Goal: Task Accomplishment & Management: Use online tool/utility

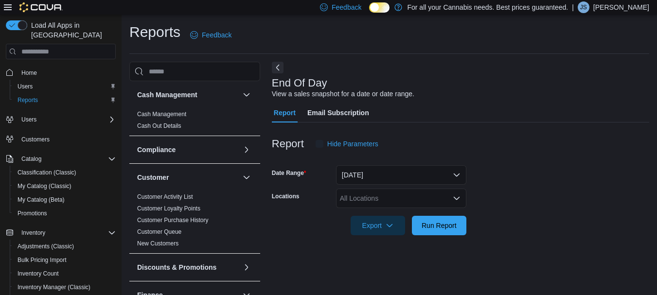
scroll to position [16, 0]
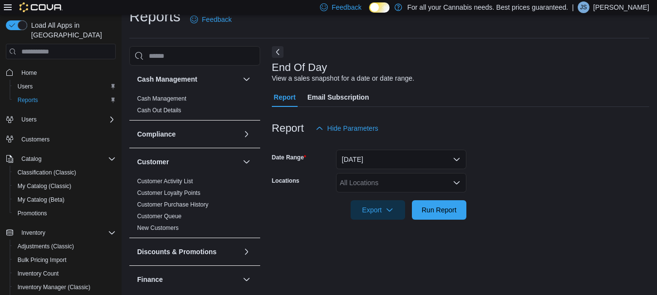
click at [372, 179] on div "All Locations" at bounding box center [401, 182] width 130 height 19
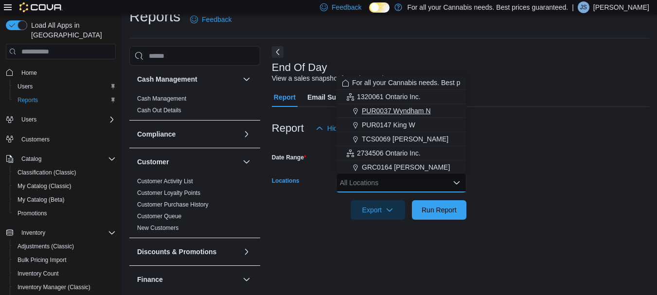
click at [414, 111] on span "PUR0037 Wyndham N" at bounding box center [396, 111] width 69 height 10
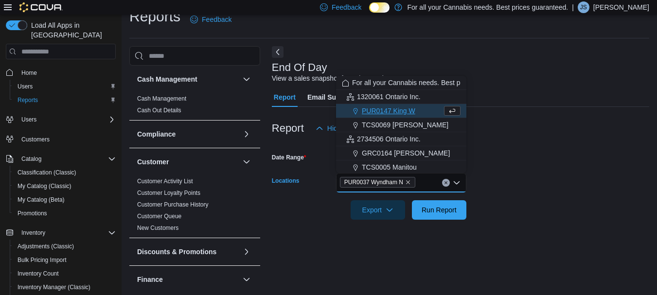
click at [564, 170] on form "Date Range Today Locations PUR0037 Wyndham N Combo box. Selected. PUR0037 Wyndh…" at bounding box center [460, 179] width 377 height 82
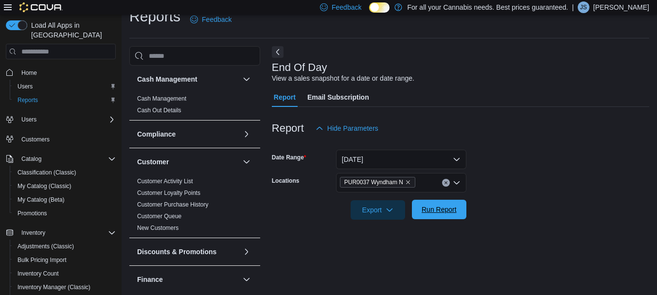
click at [449, 201] on span "Run Report" at bounding box center [439, 209] width 43 height 19
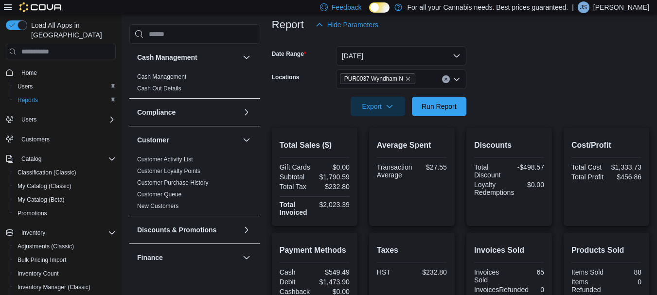
scroll to position [118, 0]
click at [432, 99] on span "Run Report" at bounding box center [439, 106] width 43 height 19
click at [649, 108] on form "Date Range Today Locations PUR0037 Wyndham N Export Run Report" at bounding box center [460, 77] width 377 height 82
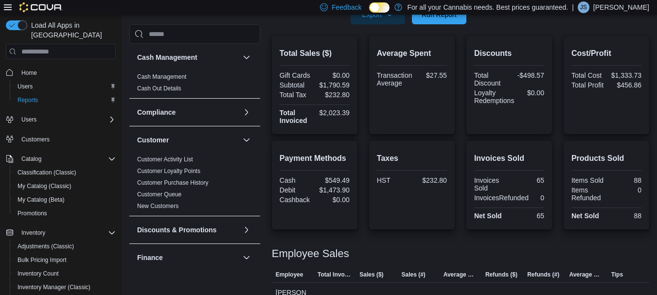
scroll to position [210, 0]
click at [425, 15] on div "Feedback Dark Mode For all your Cannabis needs. Best prices guaranteed. | JS Ja…" at bounding box center [482, 7] width 333 height 19
click at [427, 21] on span "Run Report" at bounding box center [439, 14] width 43 height 19
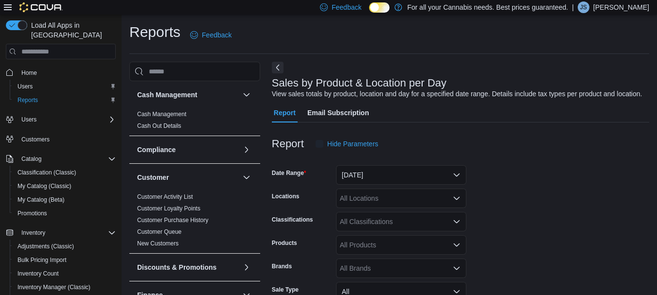
scroll to position [22, 0]
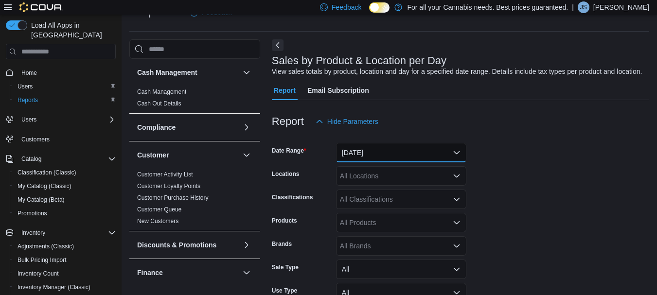
click at [403, 153] on button "[DATE]" at bounding box center [401, 152] width 130 height 19
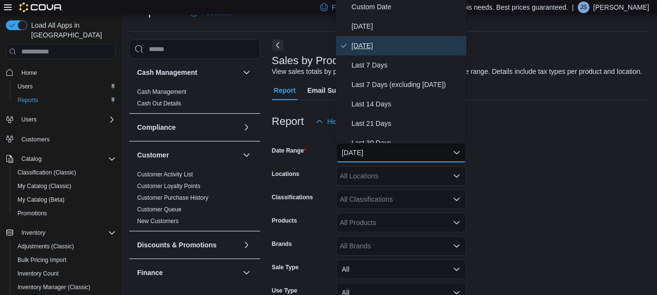
scroll to position [19, 0]
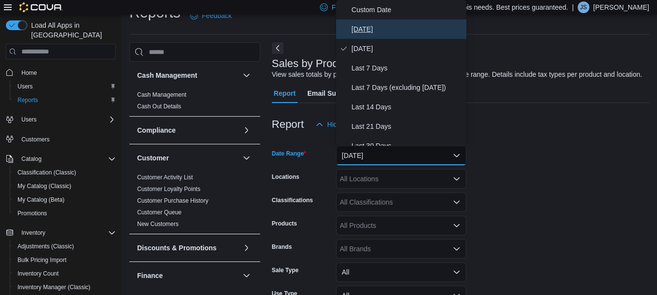
click at [370, 24] on span "[DATE]" at bounding box center [407, 29] width 111 height 12
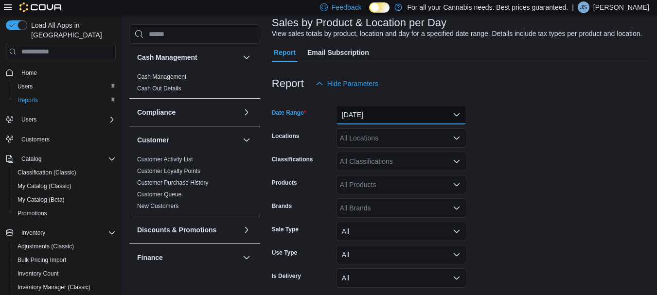
scroll to position [80, 0]
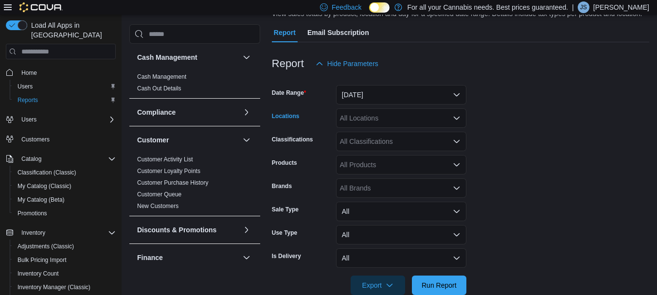
click at [388, 123] on div "All Locations" at bounding box center [401, 117] width 130 height 19
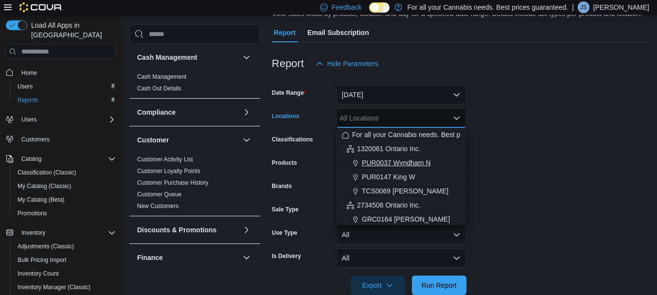
click at [403, 162] on span "PUR0037 Wyndham N" at bounding box center [396, 163] width 69 height 10
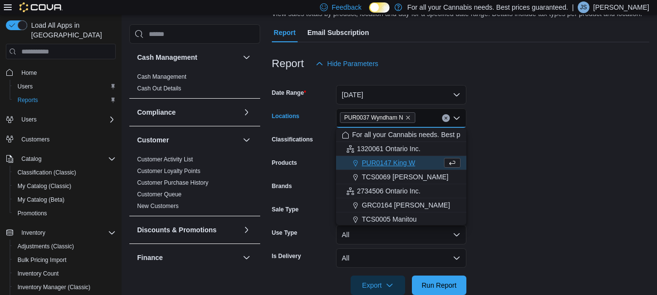
click at [649, 147] on form "Date Range [DATE] Locations PUR0037 [GEOGRAPHIC_DATA] N Combo box. Selected. PU…" at bounding box center [460, 184] width 377 height 222
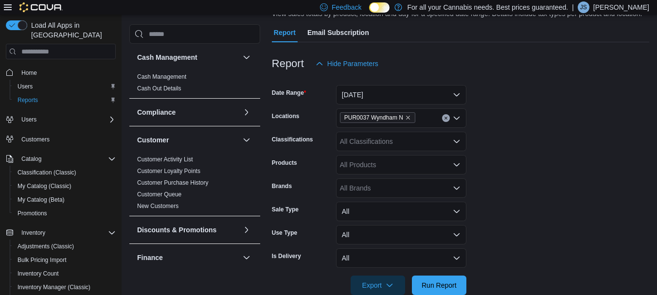
scroll to position [100, 0]
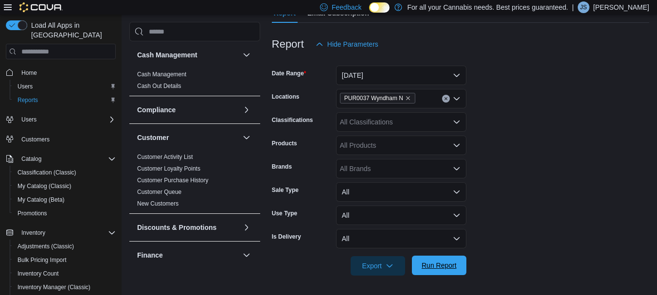
click at [428, 259] on span "Run Report" at bounding box center [439, 265] width 43 height 19
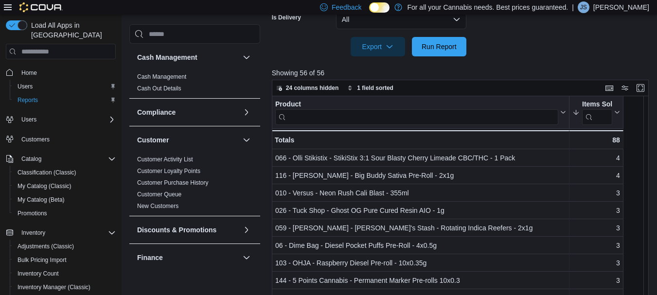
scroll to position [323, 0]
